Goal: Information Seeking & Learning: Learn about a topic

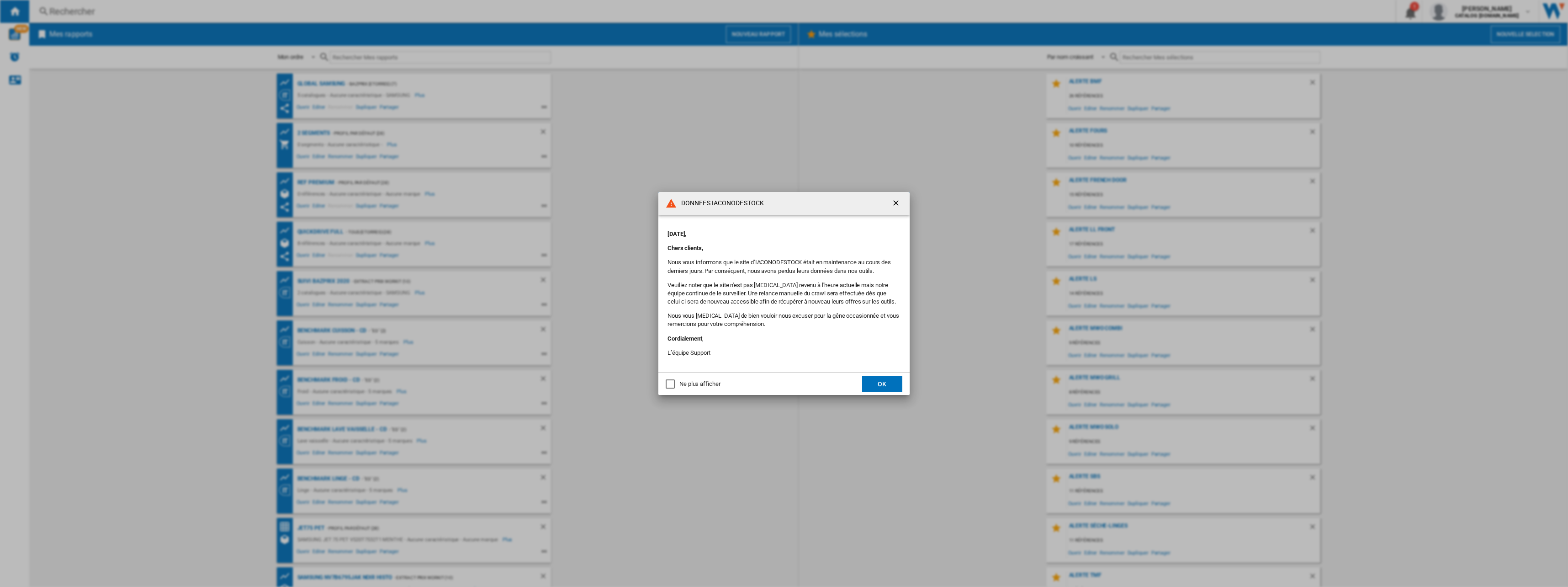
click at [872, 374] on md-dialog-actions "Ne plus afficher OK" at bounding box center [784, 384] width 251 height 23
click at [875, 376] on button "OK" at bounding box center [882, 384] width 40 height 16
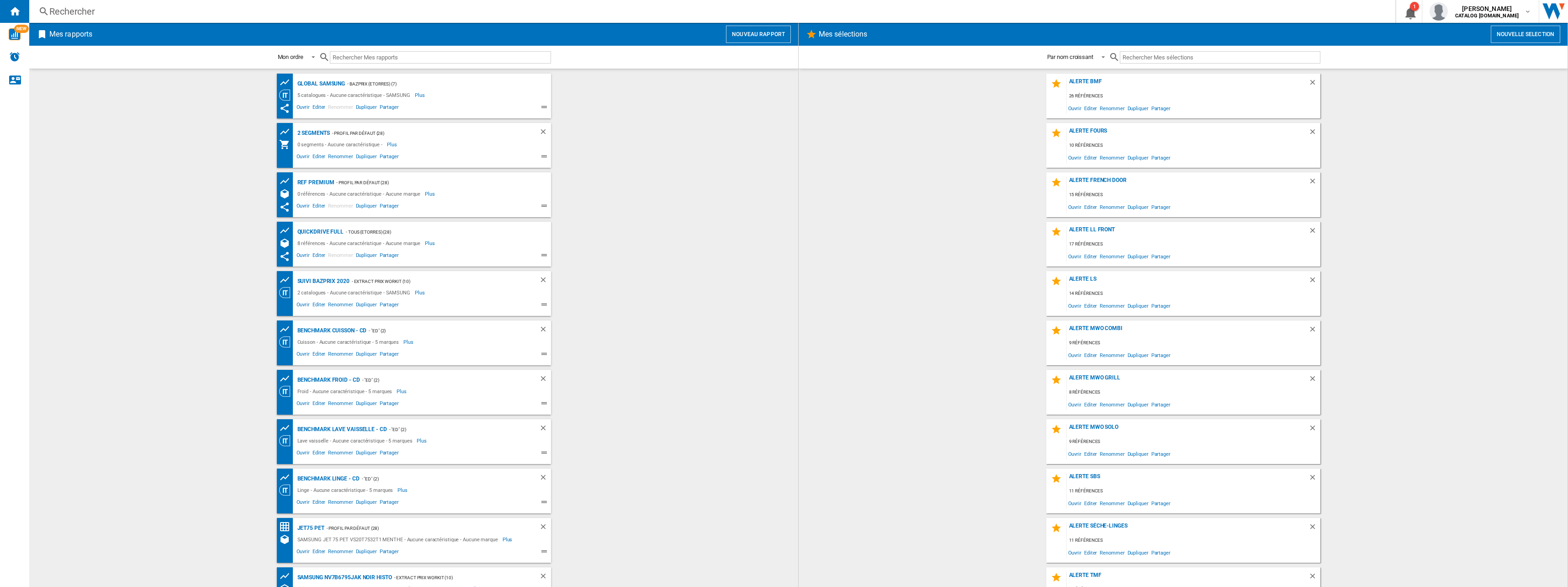
click at [61, 3] on div "Rechercher Rechercher 0 1 sofiane mahraoui CATALOG SAMSUNG.FR CATALOG SAMSUNG.F…" at bounding box center [799, 12] width 1539 height 23
click at [63, 9] on div "Rechercher" at bounding box center [710, 11] width 1322 height 13
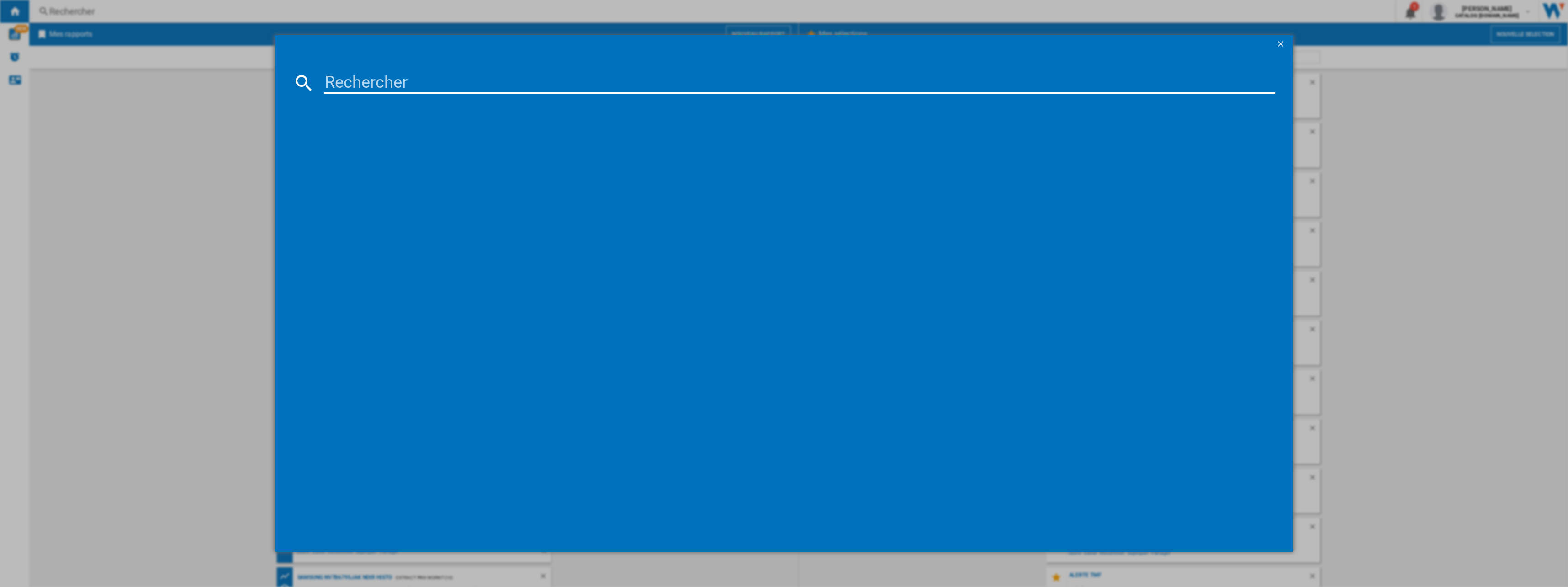
drag, startPoint x: 404, startPoint y: 104, endPoint x: 396, endPoint y: 83, distance: 22.5
click at [404, 102] on div at bounding box center [784, 315] width 983 height 435
click at [396, 83] on input at bounding box center [799, 83] width 951 height 22
paste input "RM70F63NER"
type input "RM70F63NER"
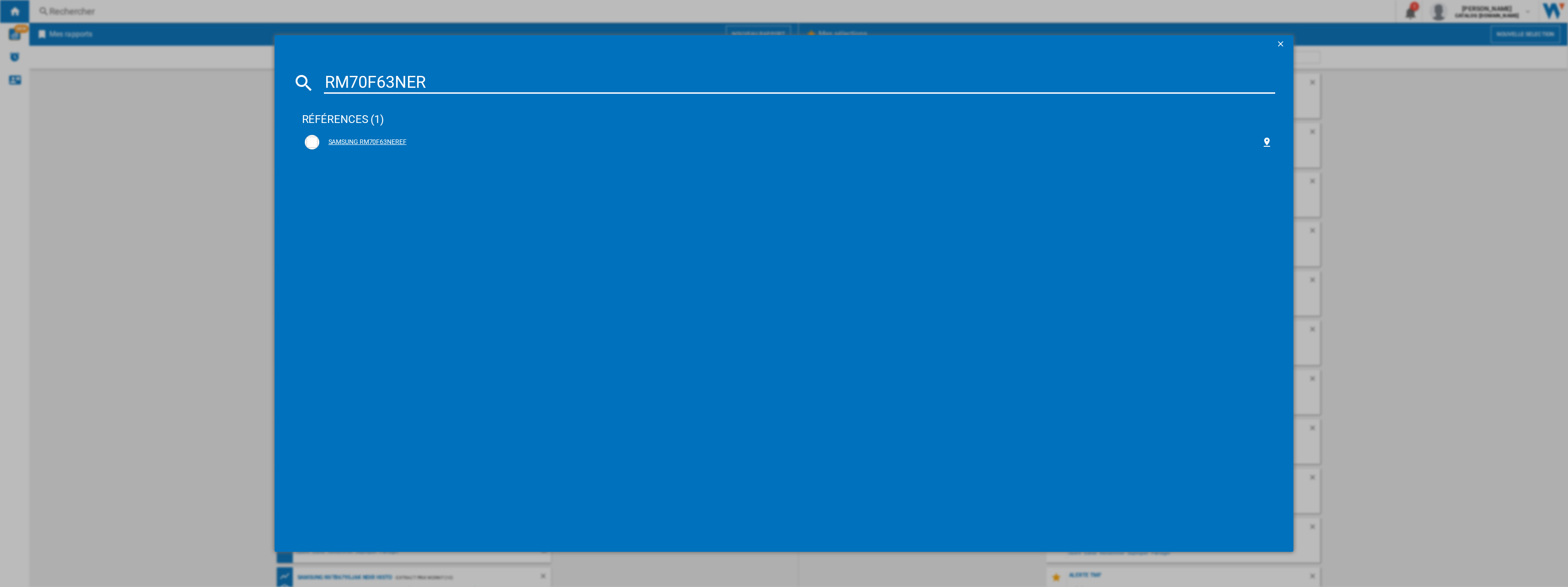
click at [362, 142] on div "SAMSUNG RM70F63NEREF" at bounding box center [791, 142] width 942 height 9
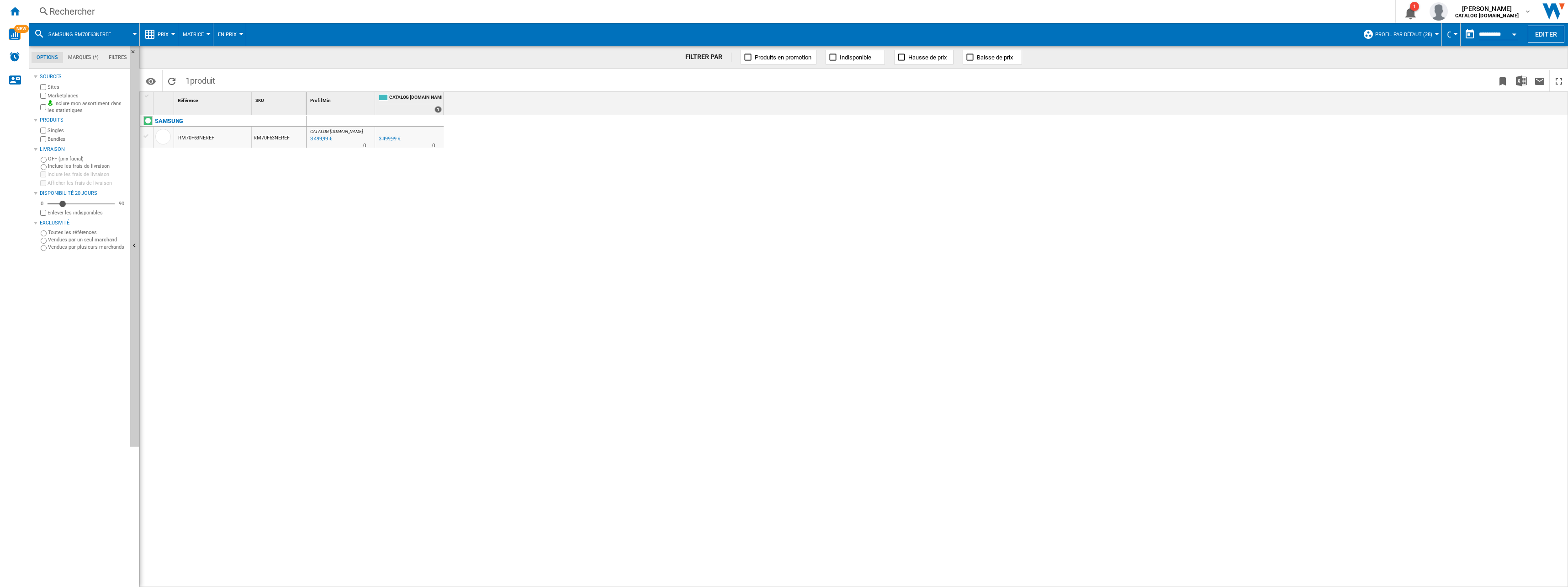
click at [152, 36] on ng-md-icon at bounding box center [150, 34] width 11 height 11
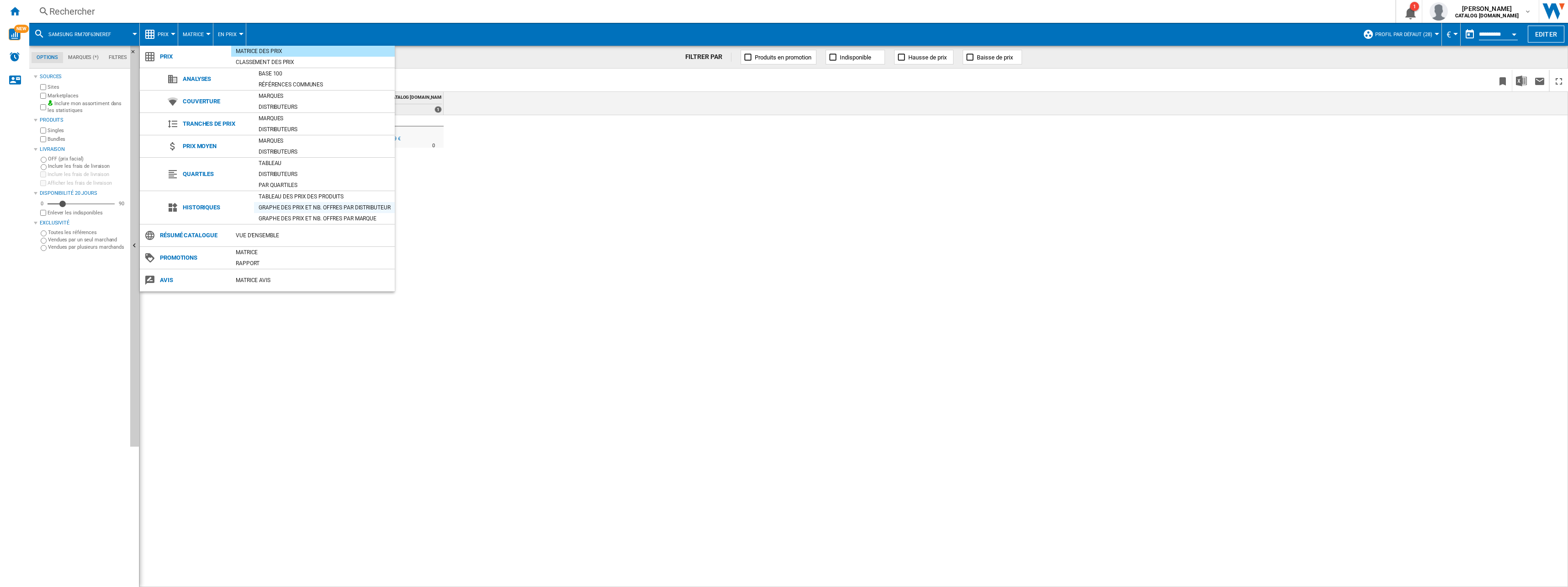
click at [294, 205] on div "Graphe des prix et nb. offres par distributeur" at bounding box center [324, 207] width 141 height 9
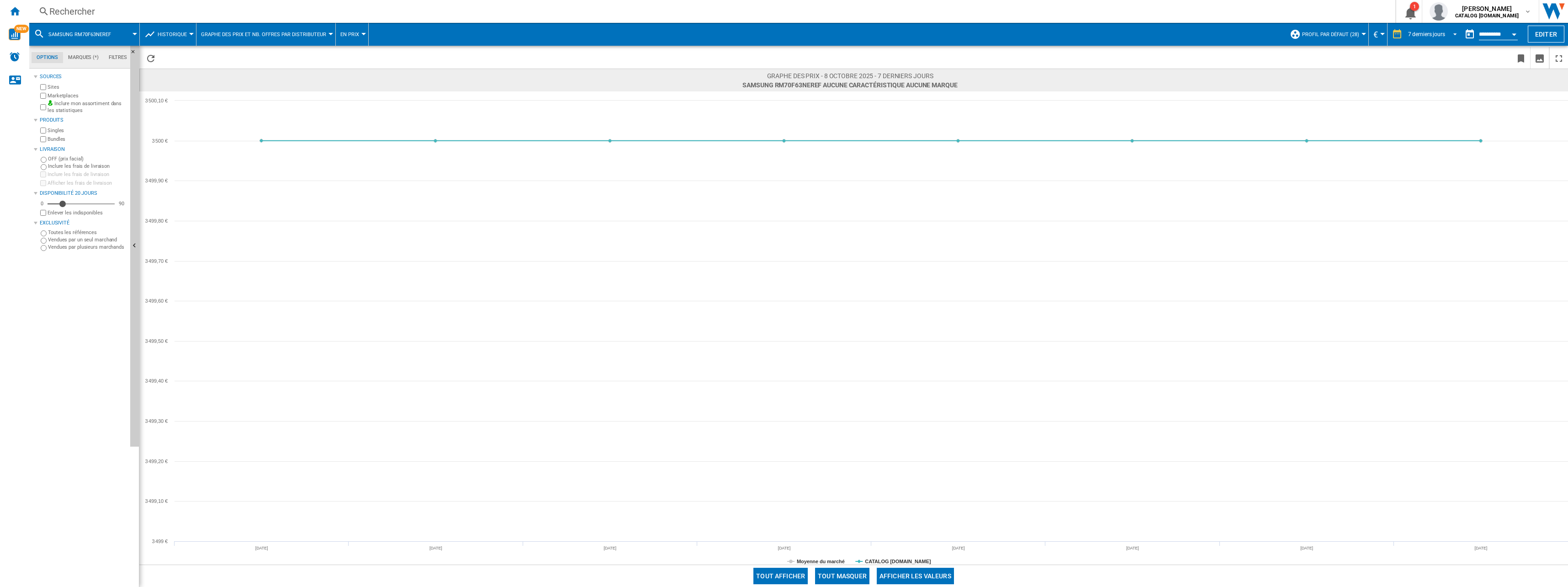
click at [1451, 31] on span "REPORTS.WIZARD.STEPS.REPORT.STEPS.REPORT_OPTIONS.PERIOD: 7 derniers jours" at bounding box center [1452, 33] width 11 height 9
click at [1424, 129] on div "6 derniers mois" at bounding box center [1425, 128] width 38 height 8
click at [60, 94] on label "Marketplaces" at bounding box center [87, 96] width 79 height 7
click at [94, 13] on div "Rechercher" at bounding box center [710, 11] width 1322 height 13
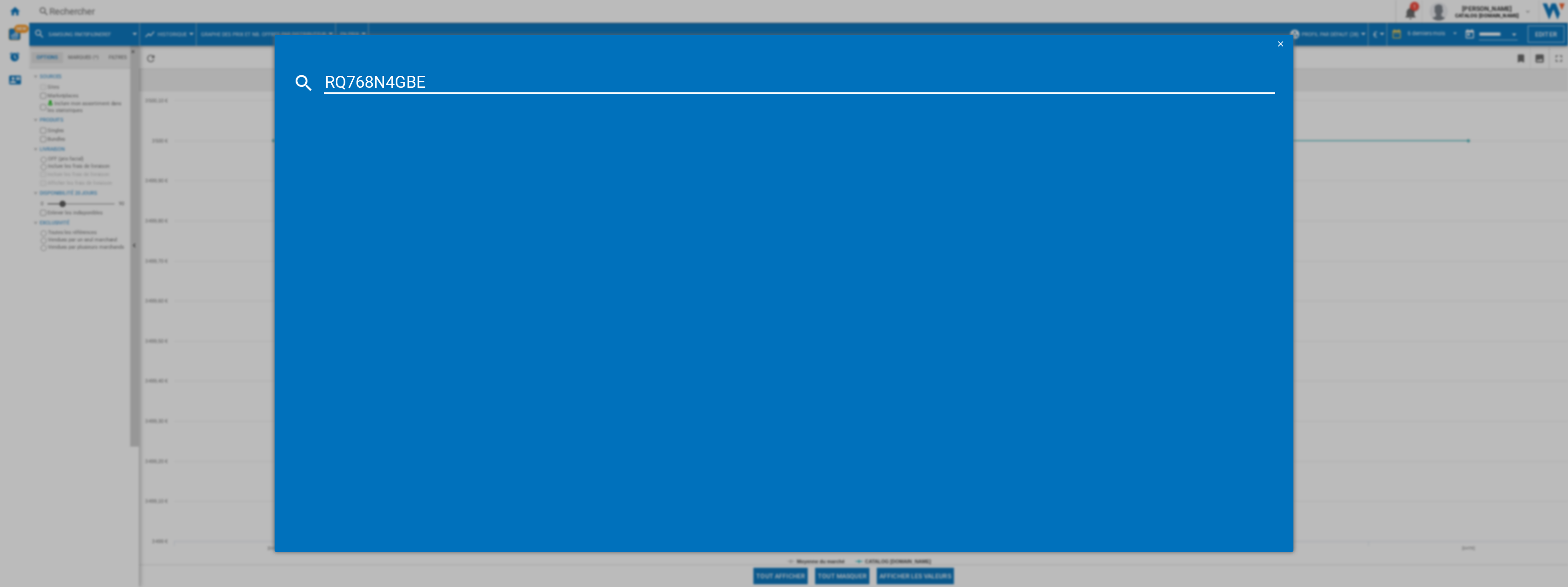
type input "RQ768N4GBE"
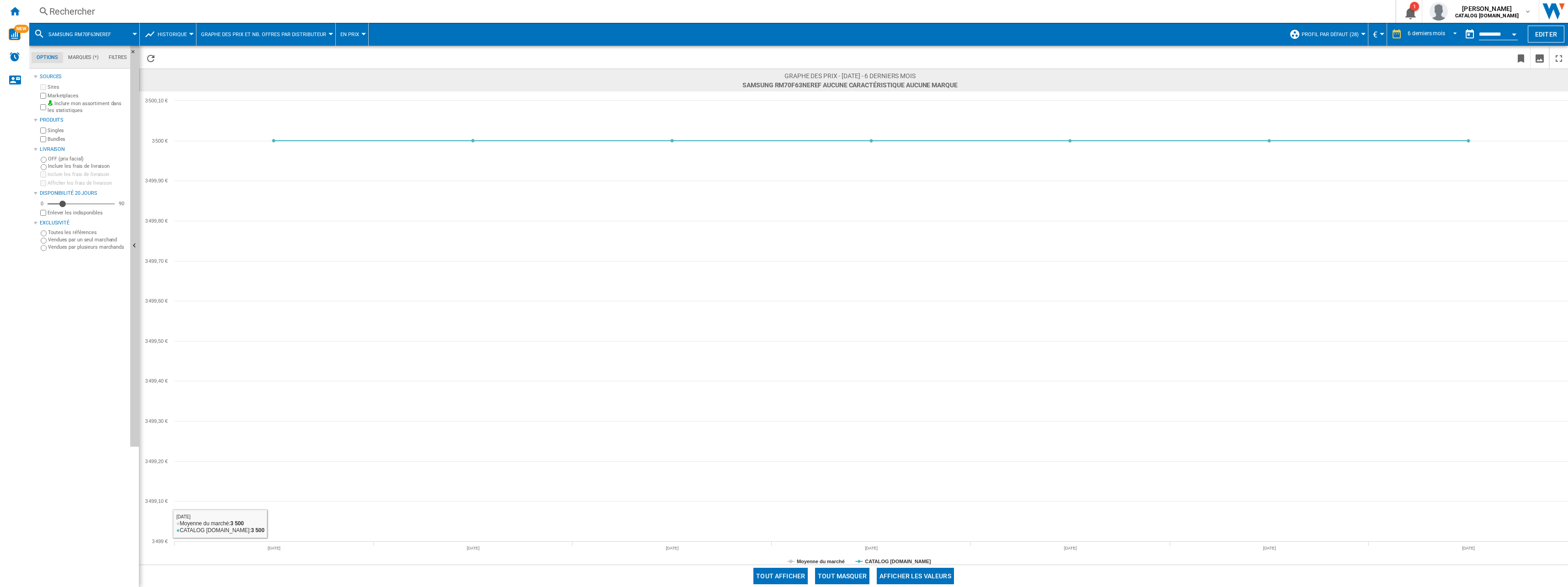
click at [77, 12] on div "Rechercher" at bounding box center [710, 11] width 1322 height 13
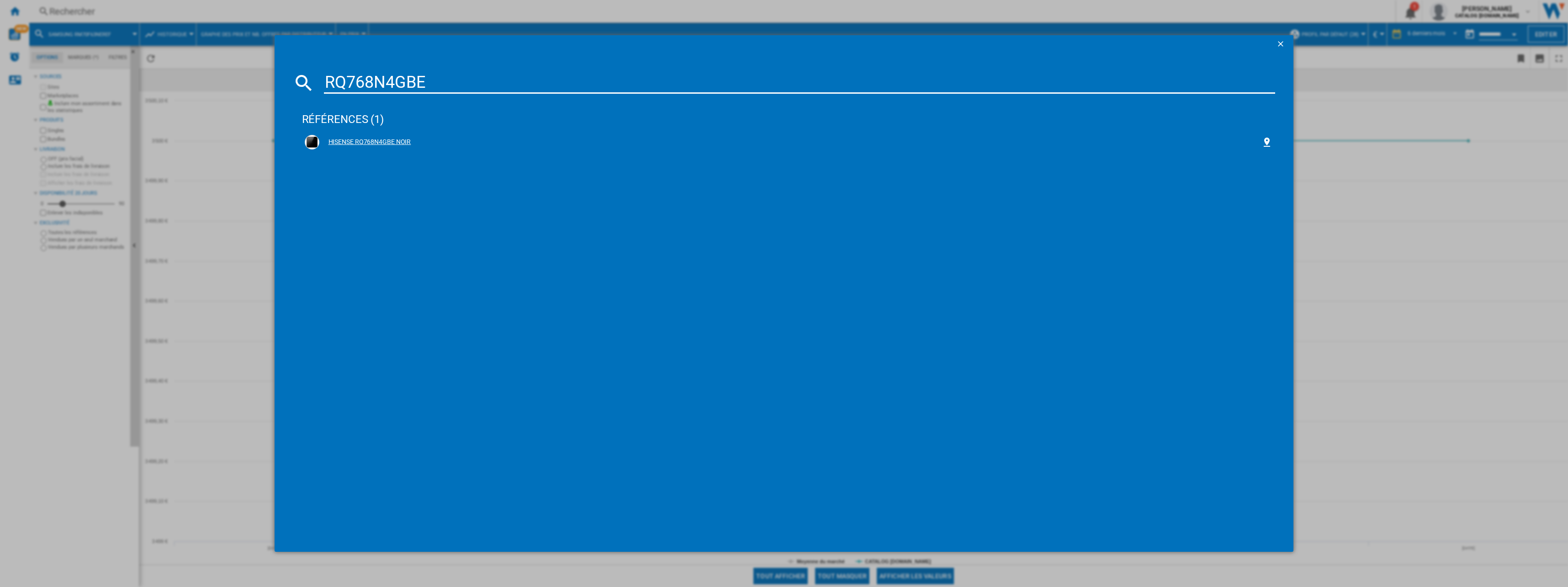
type input "RQ768N4GBE"
click at [365, 143] on div "HISENSE RQ768N4GBE NOIR" at bounding box center [791, 142] width 942 height 9
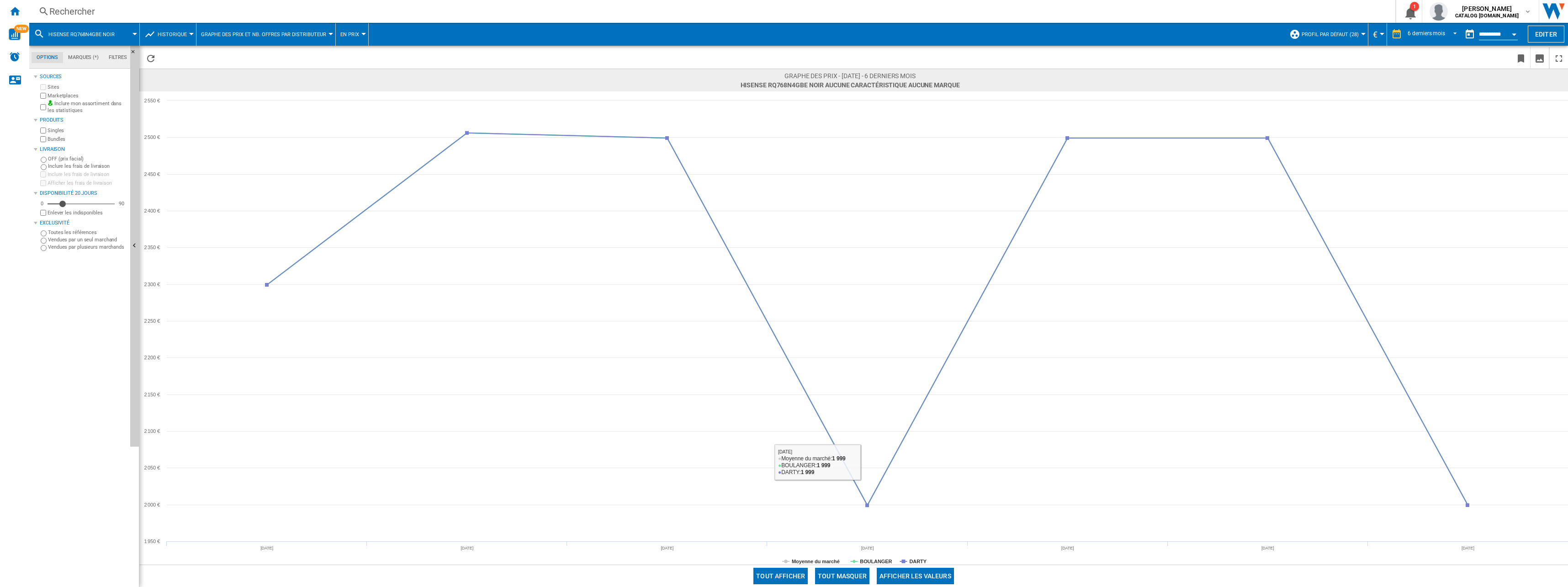
click at [861, 573] on button "Tout masquer" at bounding box center [842, 575] width 54 height 16
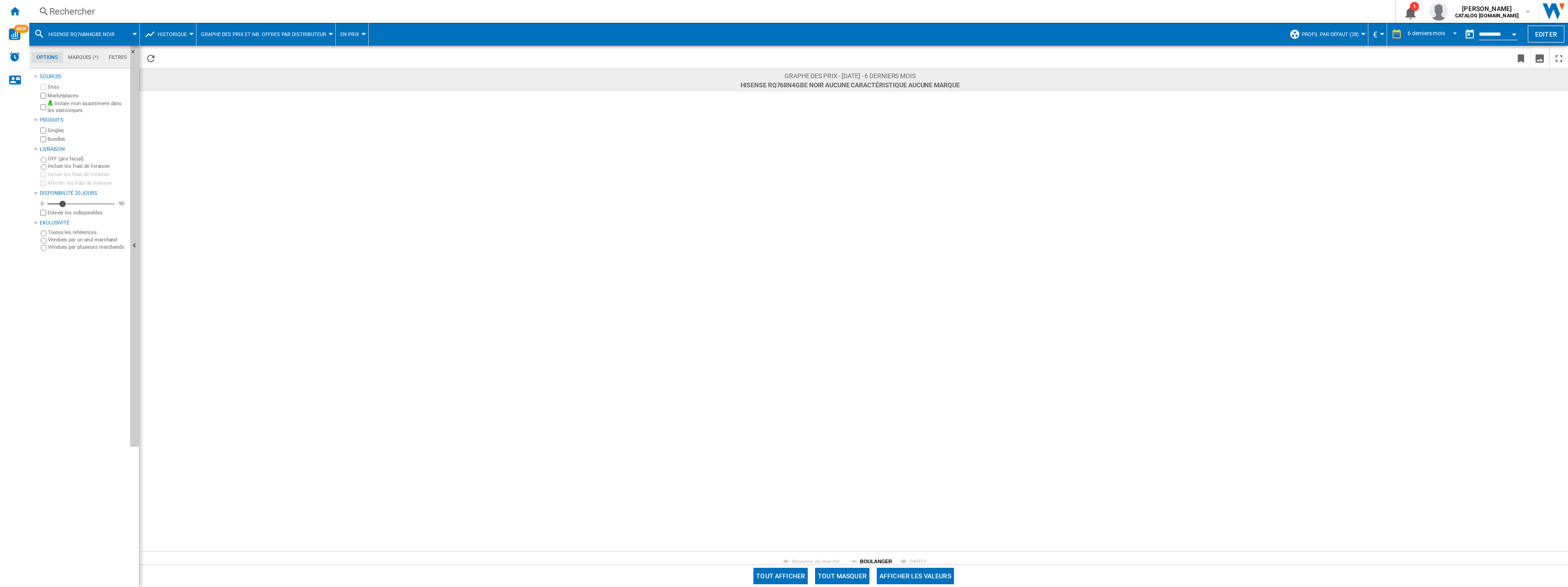
drag, startPoint x: 870, startPoint y: 561, endPoint x: 892, endPoint y: 560, distance: 22.0
click at [870, 561] on tspan "BOULANGER" at bounding box center [876, 561] width 32 height 5
click at [909, 560] on tspan "DARTY" at bounding box center [918, 561] width 18 height 5
click at [152, 5] on div "Rechercher" at bounding box center [710, 11] width 1322 height 13
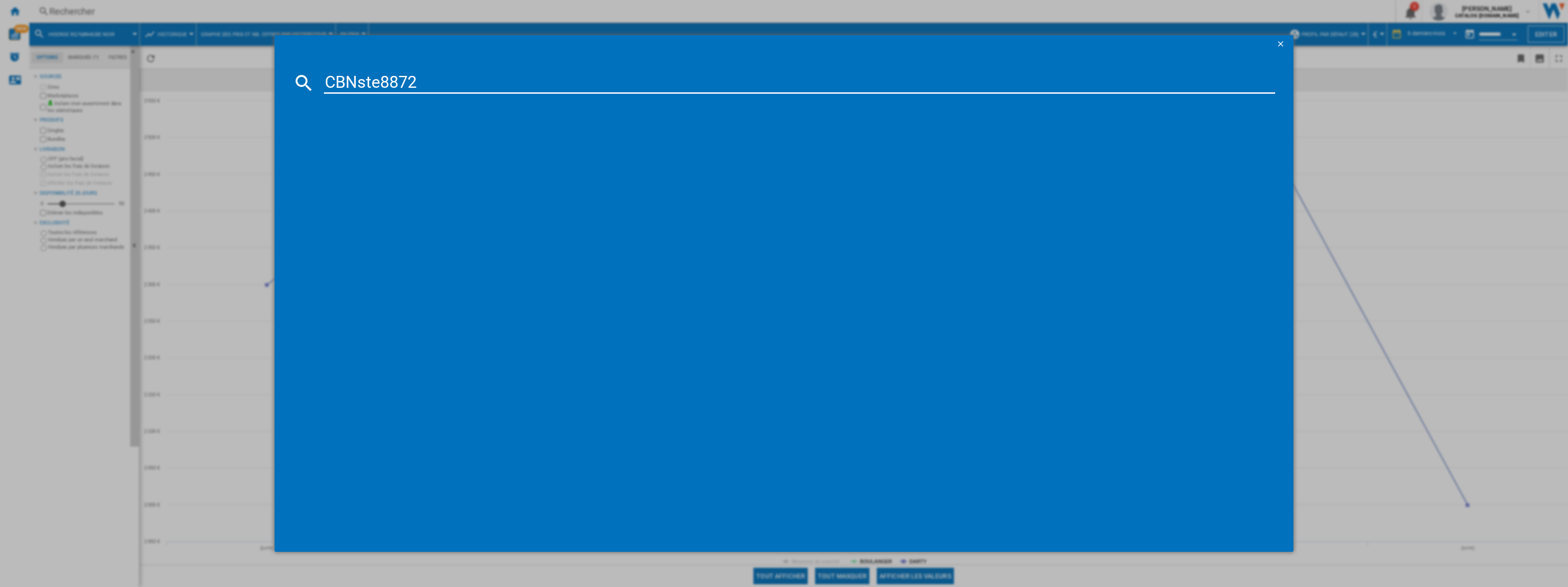
type input "CBNste8872"
click at [443, 89] on input "CBNste8872" at bounding box center [799, 83] width 951 height 22
paste input
click at [587, 76] on input at bounding box center [799, 83] width 951 height 22
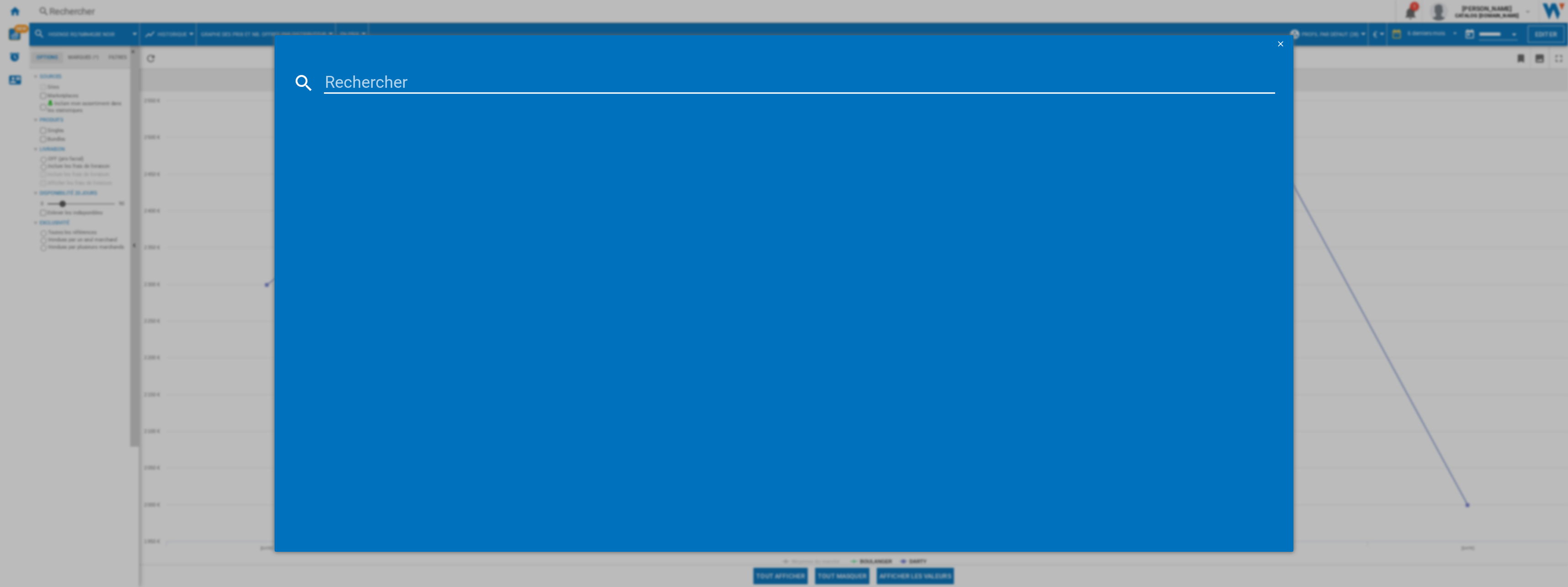
paste input "RC518CXD0"
type input "RC518CXD0"
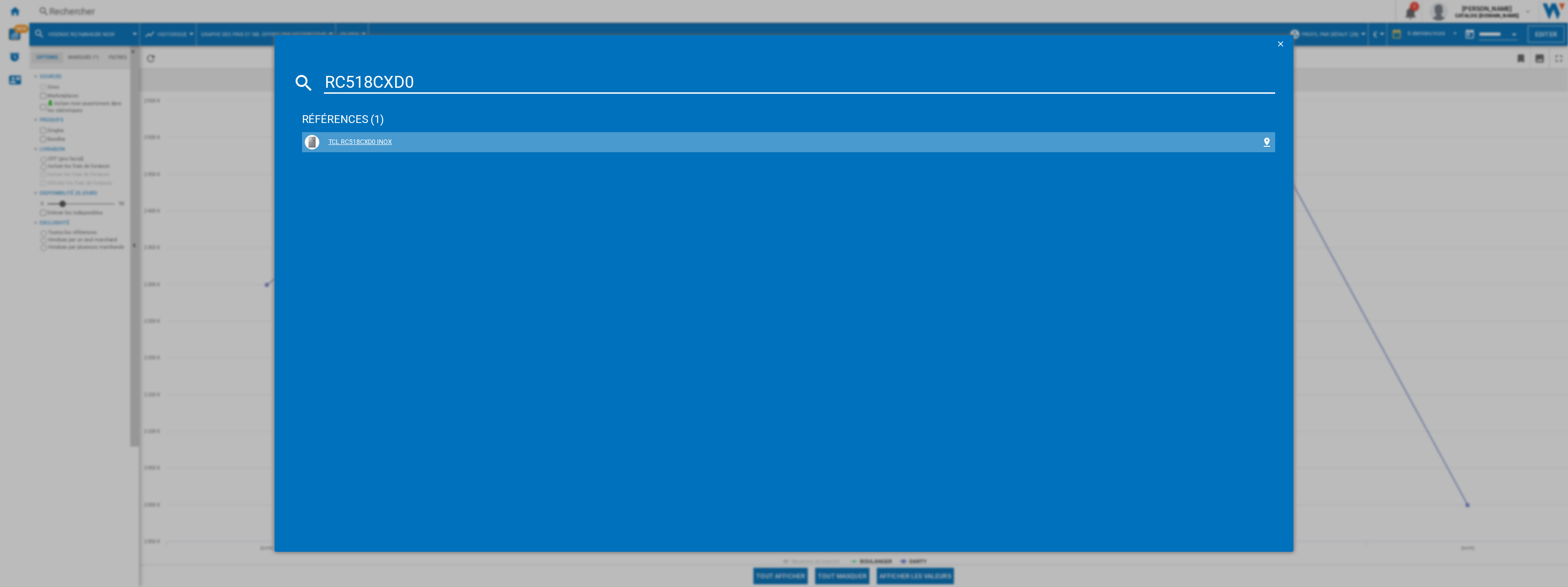
click at [366, 139] on div "TCL RC518CXD0 INOX" at bounding box center [791, 142] width 942 height 9
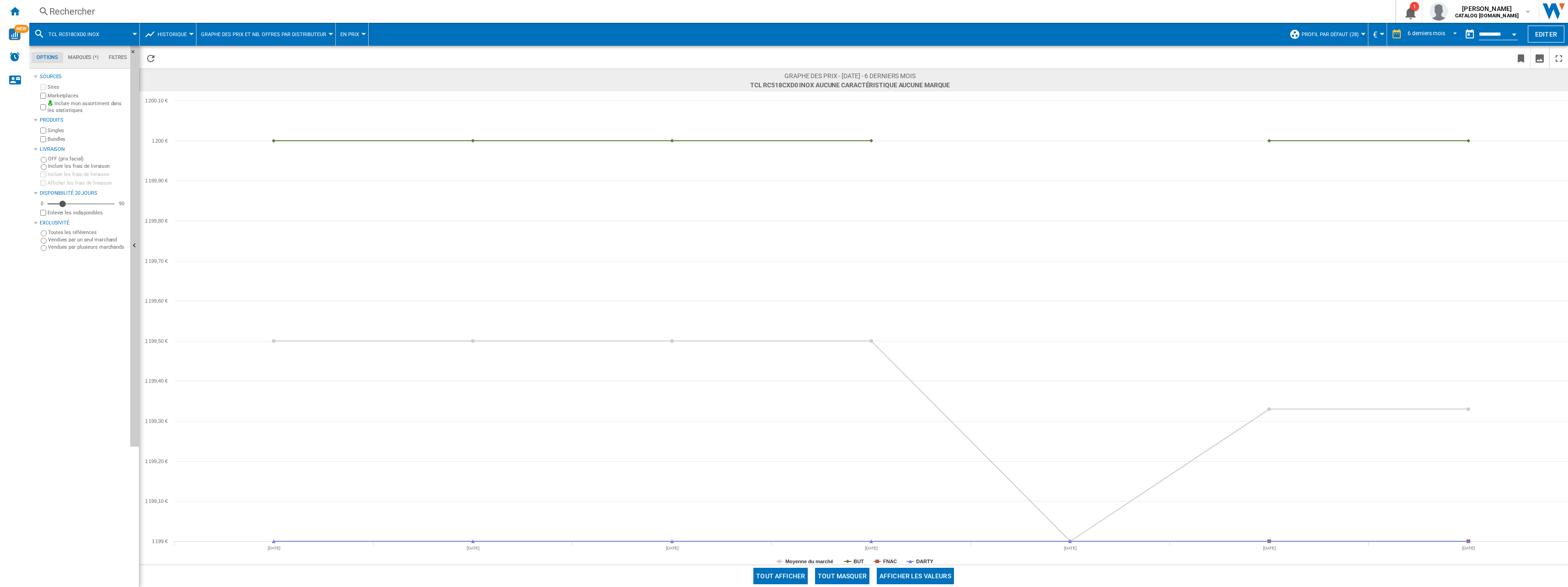
click at [362, 7] on div "Rechercher" at bounding box center [710, 11] width 1322 height 13
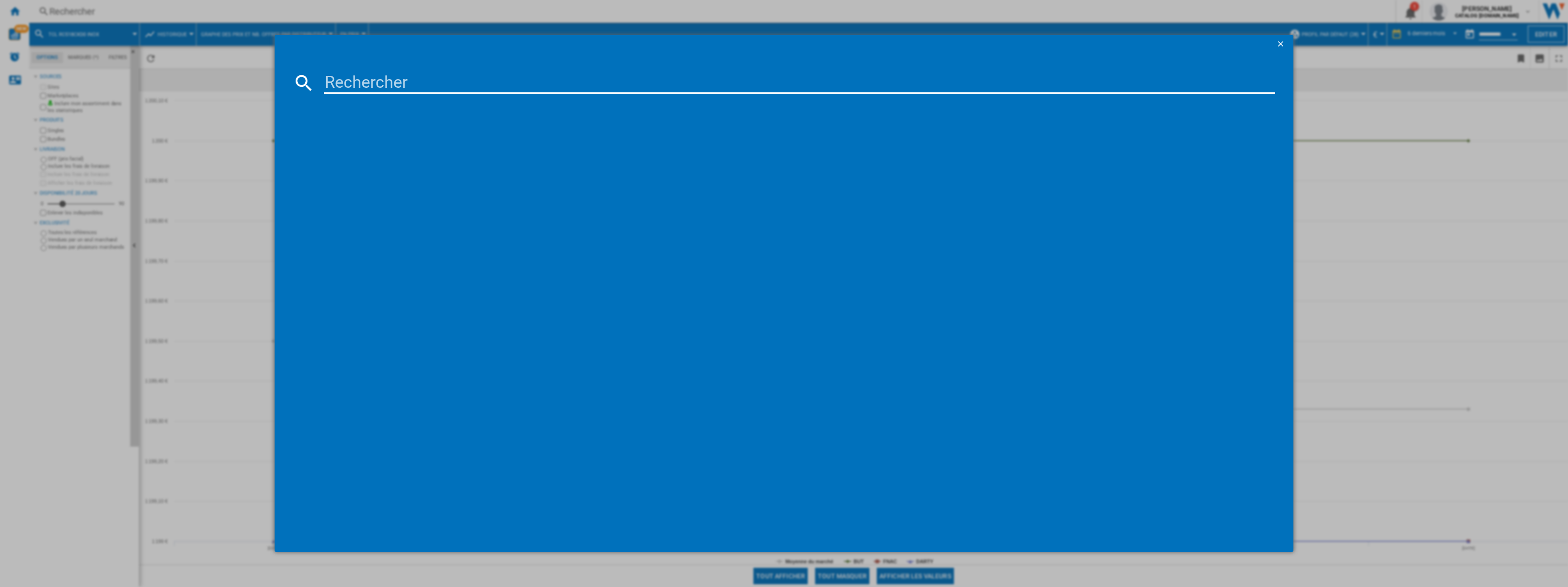
type input "FQ60XDAIE"
